Goal: Navigation & Orientation: Find specific page/section

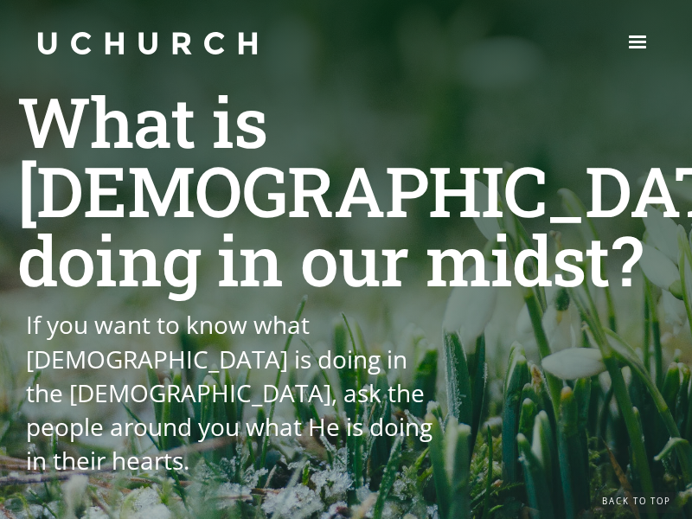
scroll to position [2907, 0]
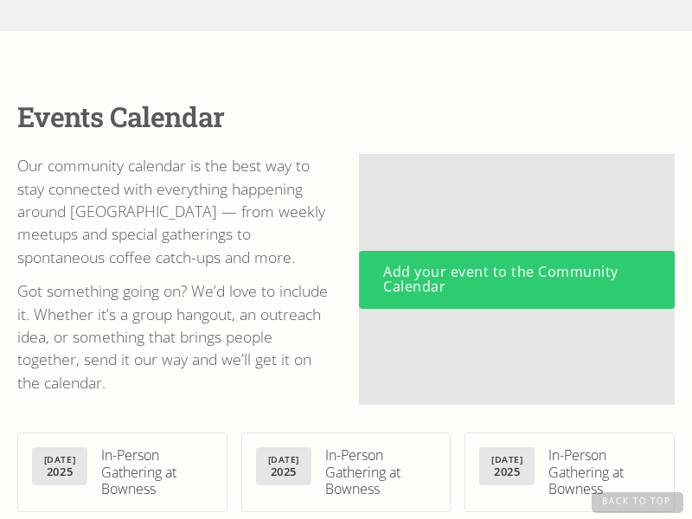
scroll to position [1014, 0]
